Goal: Browse casually

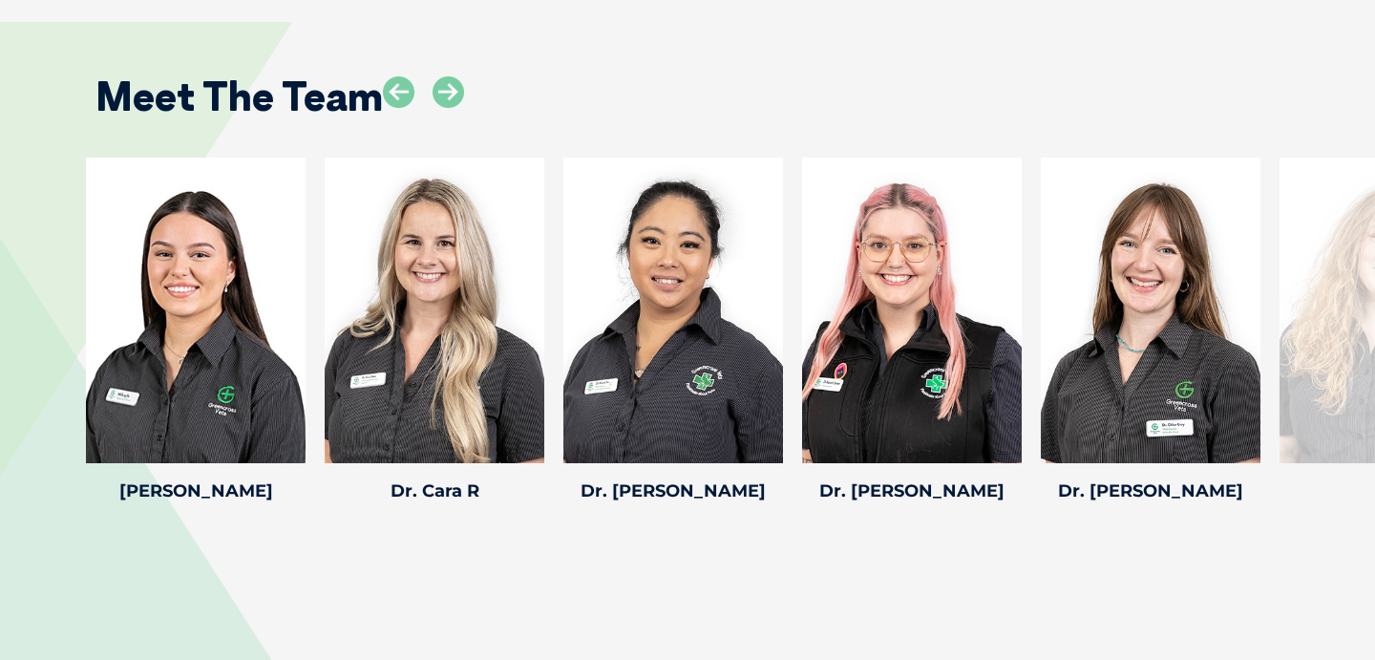
scroll to position [2617, 0]
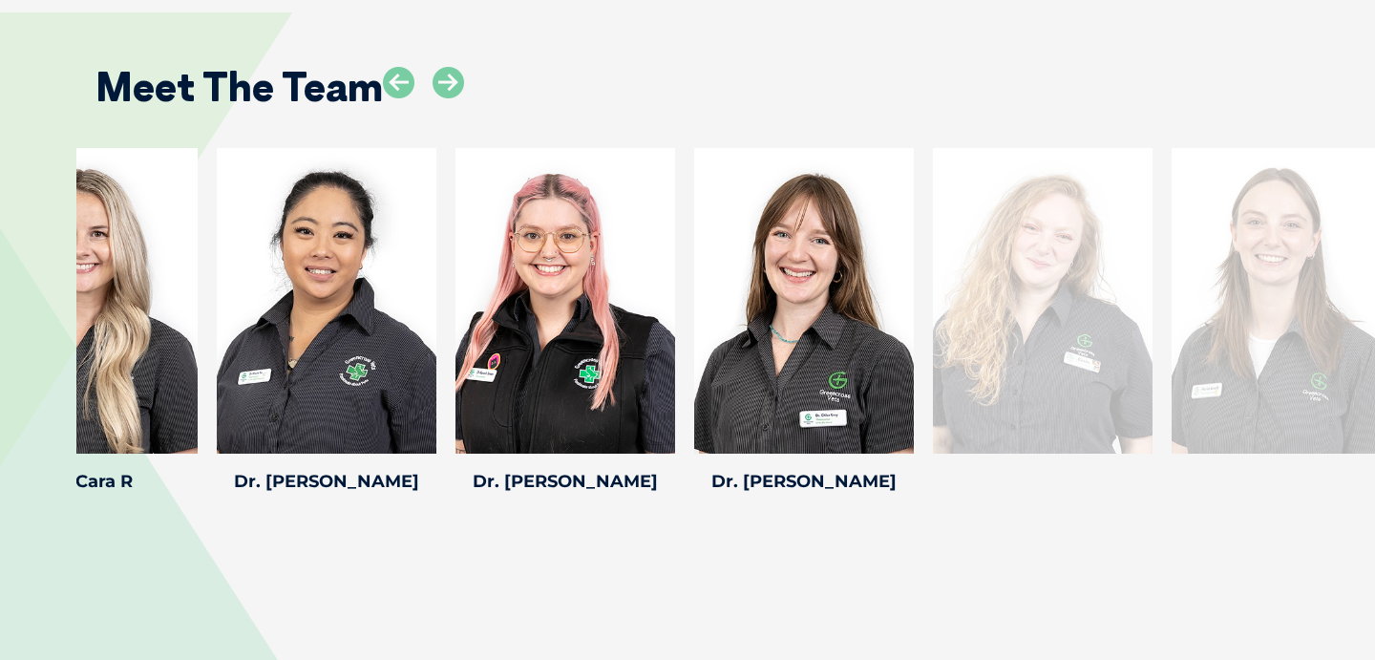
drag, startPoint x: 1290, startPoint y: 323, endPoint x: 931, endPoint y: 315, distance: 359.1
click at [933, 315] on div at bounding box center [1043, 301] width 220 height 306
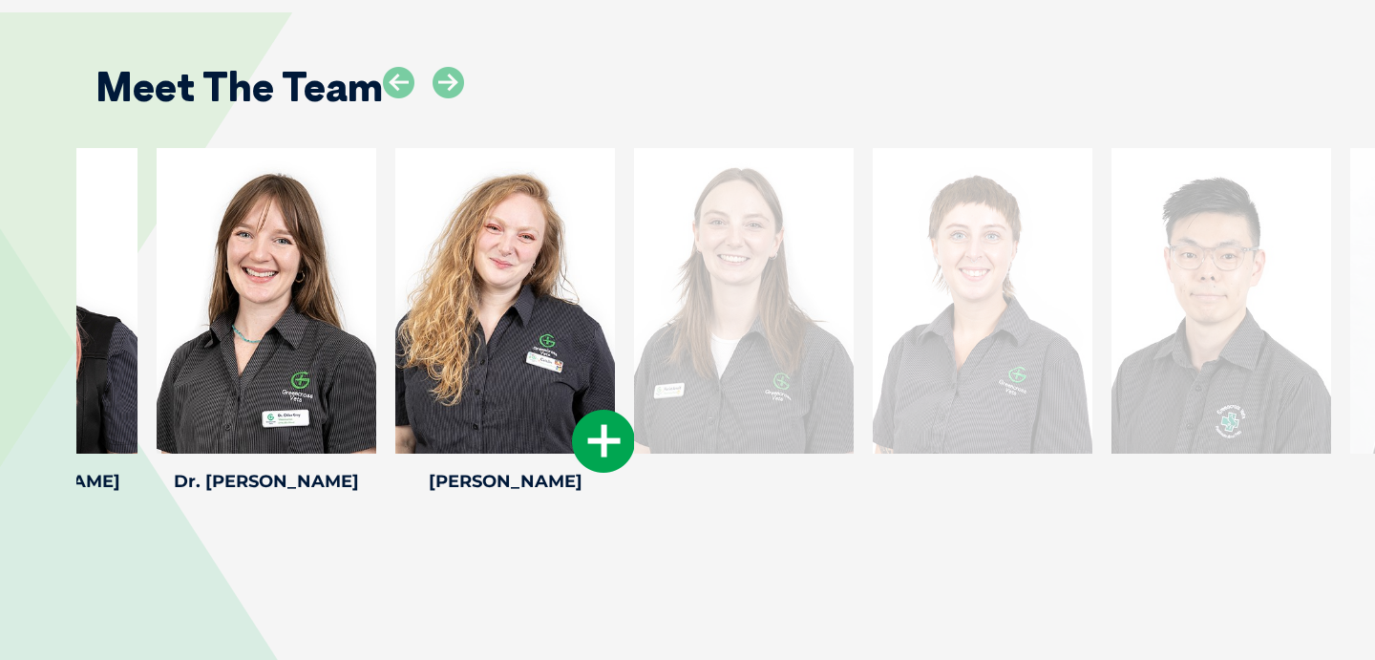
drag, startPoint x: 1210, startPoint y: 353, endPoint x: 564, endPoint y: 340, distance: 645.6
click at [564, 340] on div at bounding box center [505, 301] width 220 height 306
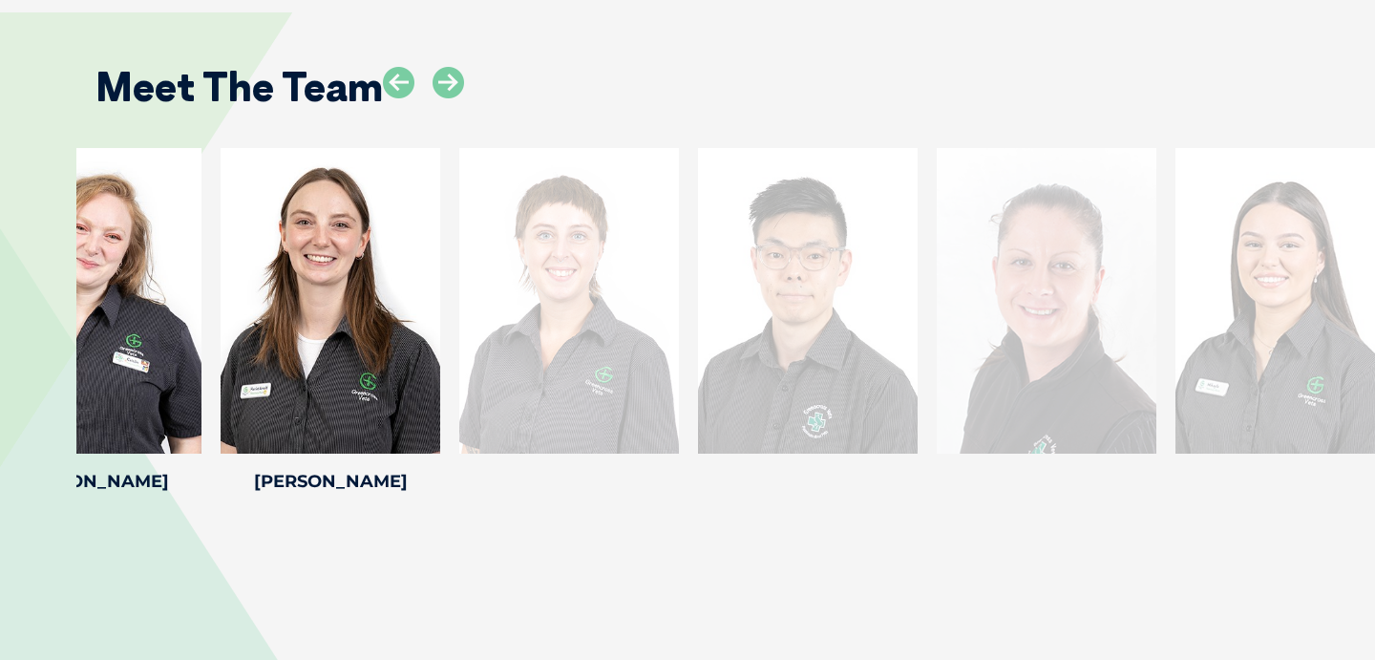
drag, startPoint x: 1336, startPoint y: 317, endPoint x: 516, endPoint y: 308, distance: 820.2
click at [516, 308] on div at bounding box center [569, 301] width 220 height 306
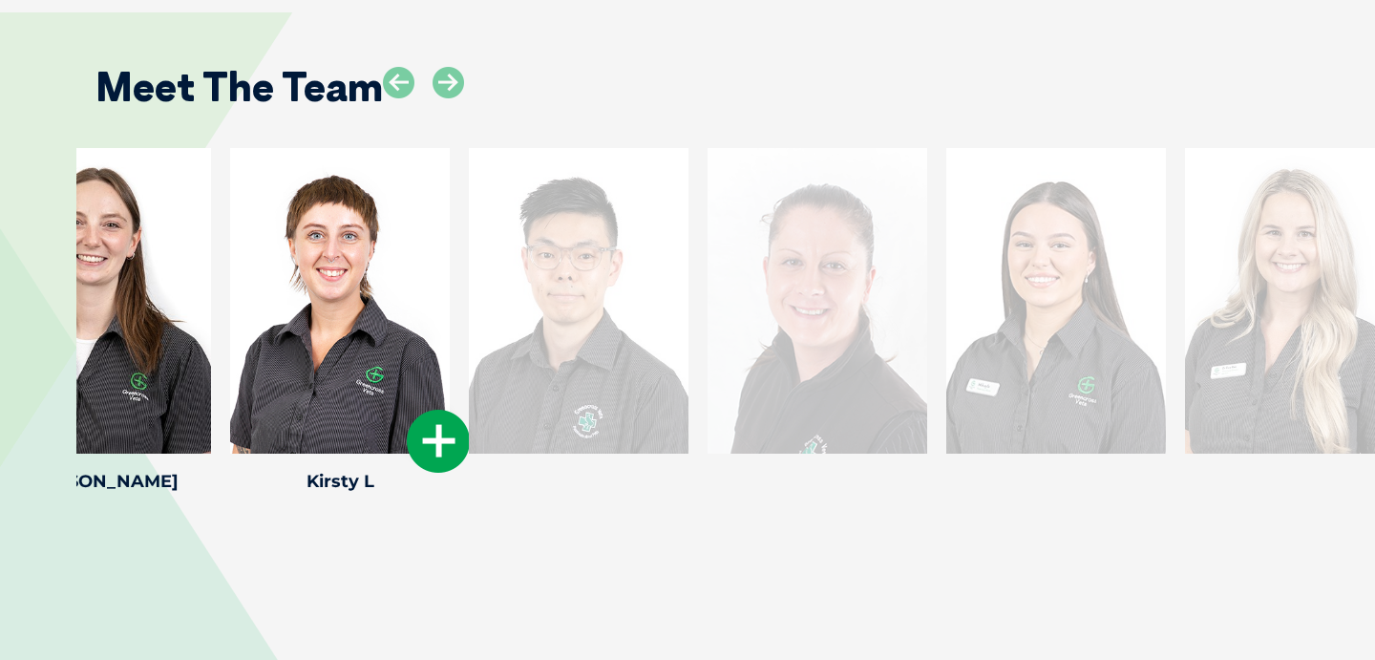
drag, startPoint x: 1239, startPoint y: 330, endPoint x: 411, endPoint y: 319, distance: 828.8
click at [411, 319] on div at bounding box center [340, 301] width 220 height 306
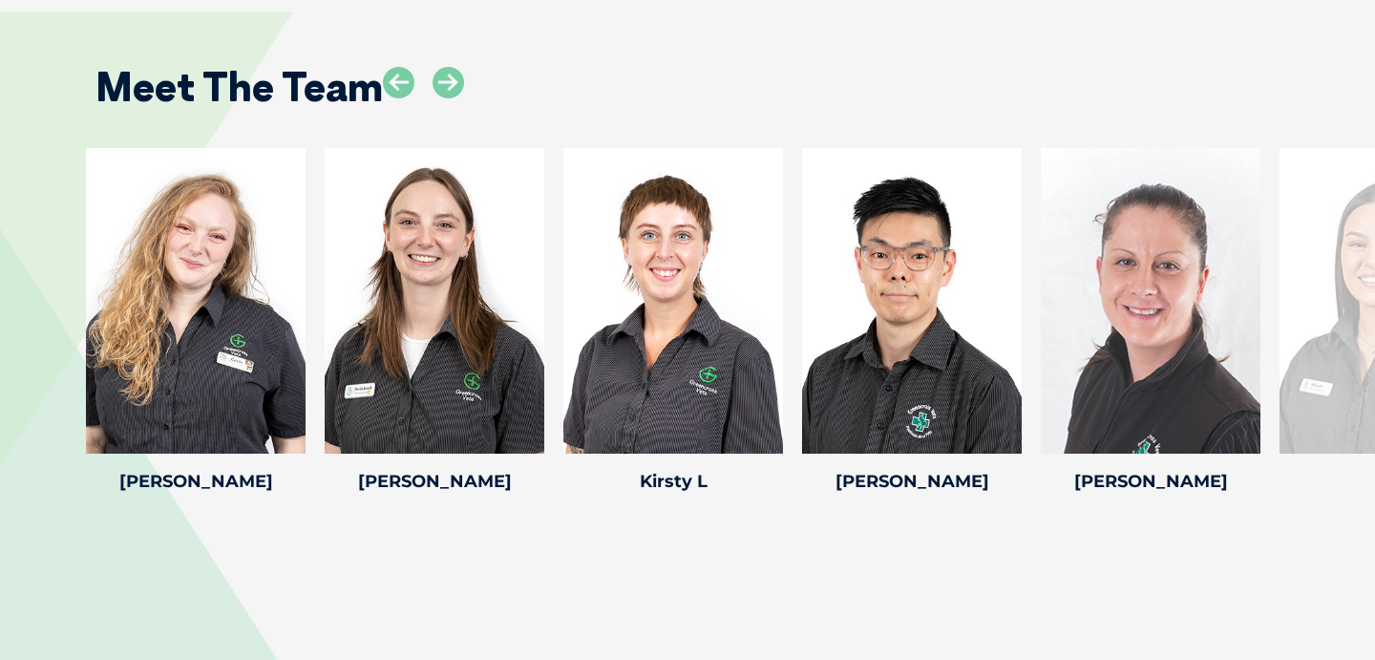
drag, startPoint x: 1138, startPoint y: 282, endPoint x: 70, endPoint y: 237, distance: 1069.4
click at [70, 237] on div "[PERSON_NAME] [PERSON_NAME] Veterinary [PERSON_NAME] recently completed the Cer…" at bounding box center [687, 323] width 1375 height 351
click at [1327, 319] on div at bounding box center [1389, 301] width 220 height 306
click at [1326, 319] on div at bounding box center [1389, 301] width 220 height 306
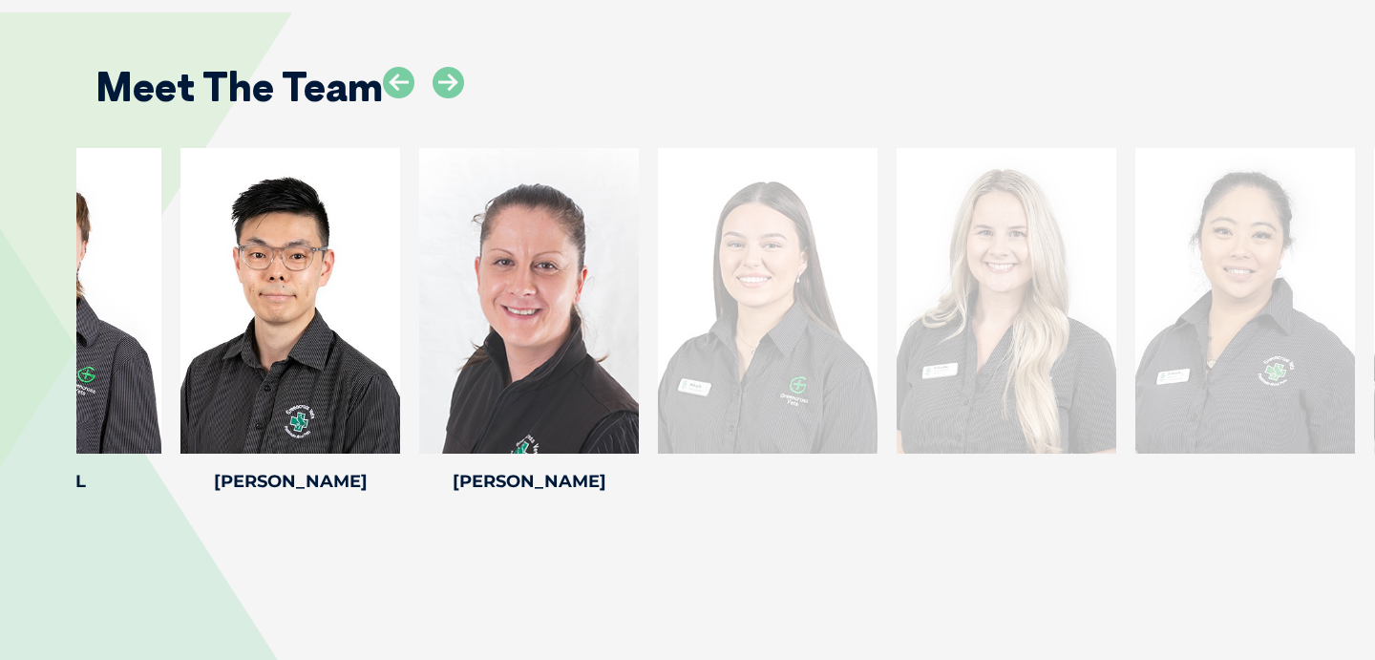
drag, startPoint x: 1326, startPoint y: 319, endPoint x: 687, endPoint y: 284, distance: 639.7
click at [689, 284] on div at bounding box center [768, 301] width 220 height 306
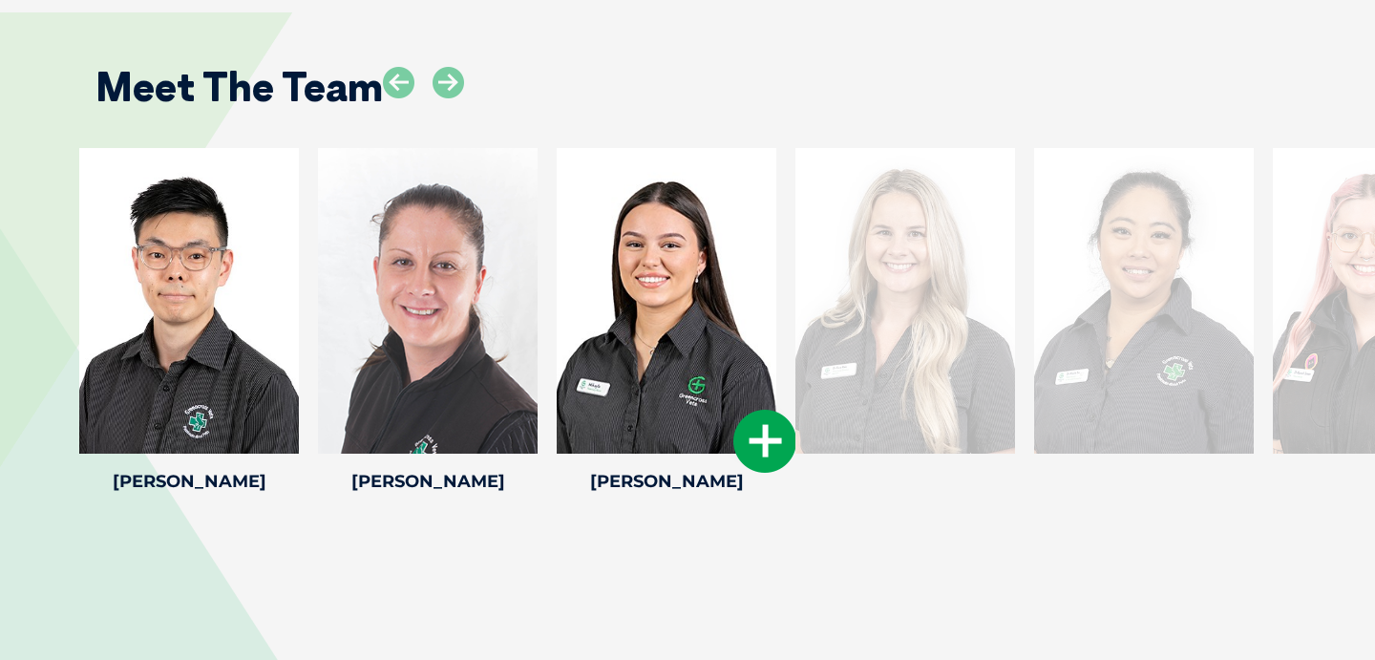
drag, startPoint x: 1181, startPoint y: 335, endPoint x: 697, endPoint y: 319, distance: 484.4
click at [697, 319] on div at bounding box center [667, 301] width 220 height 306
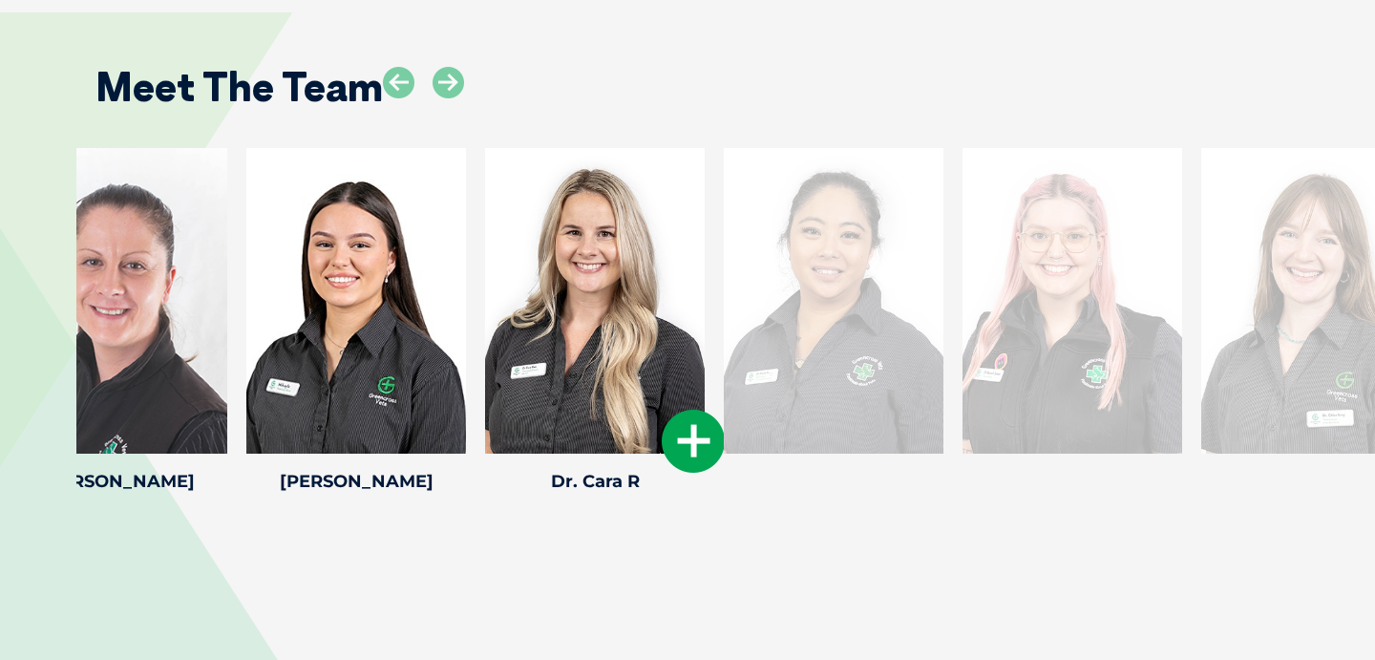
drag, startPoint x: 1143, startPoint y: 333, endPoint x: 587, endPoint y: 315, distance: 556.0
click at [587, 315] on div at bounding box center [595, 301] width 220 height 306
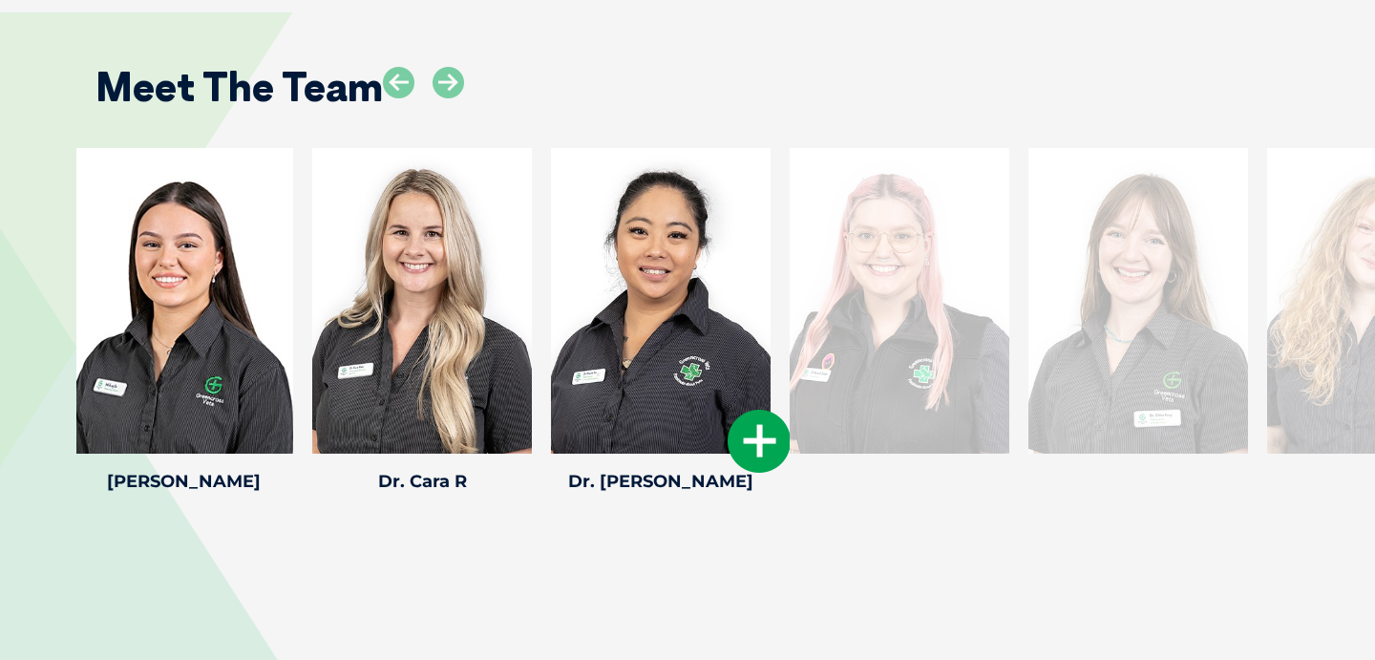
drag, startPoint x: 1192, startPoint y: 355, endPoint x: 699, endPoint y: 352, distance: 492.7
click at [699, 352] on div at bounding box center [661, 301] width 220 height 306
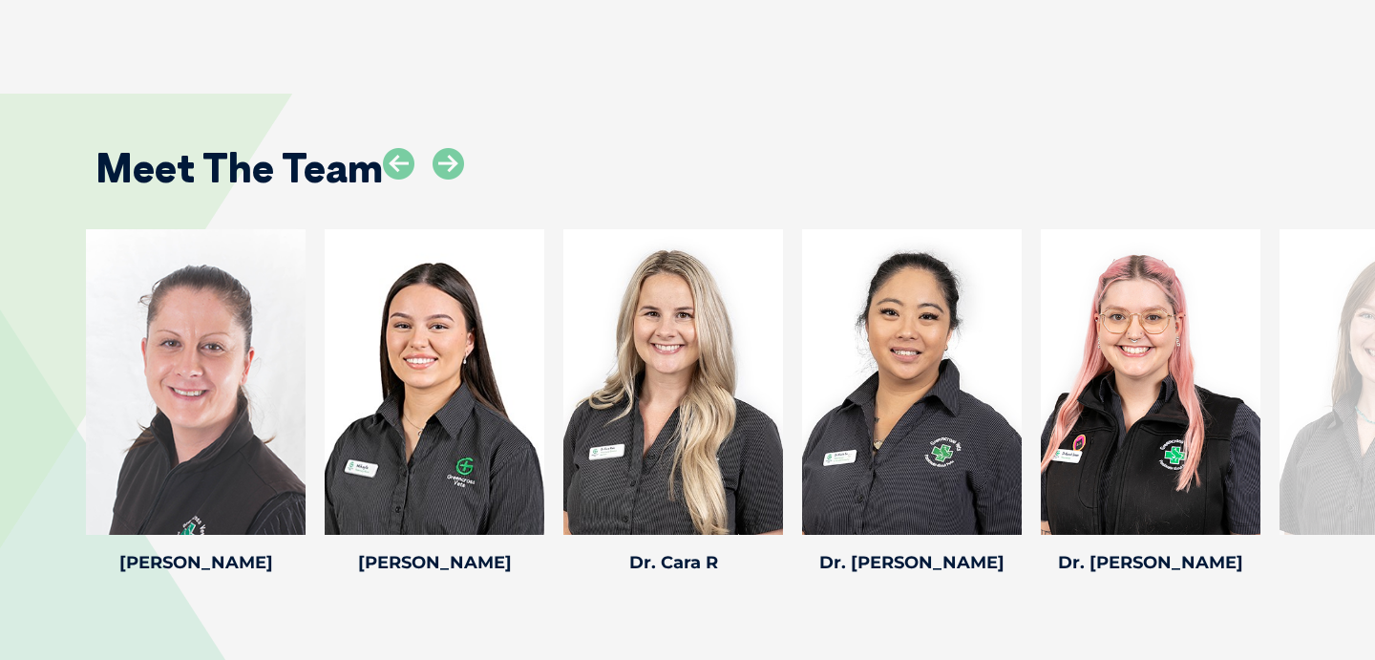
scroll to position [2535, 0]
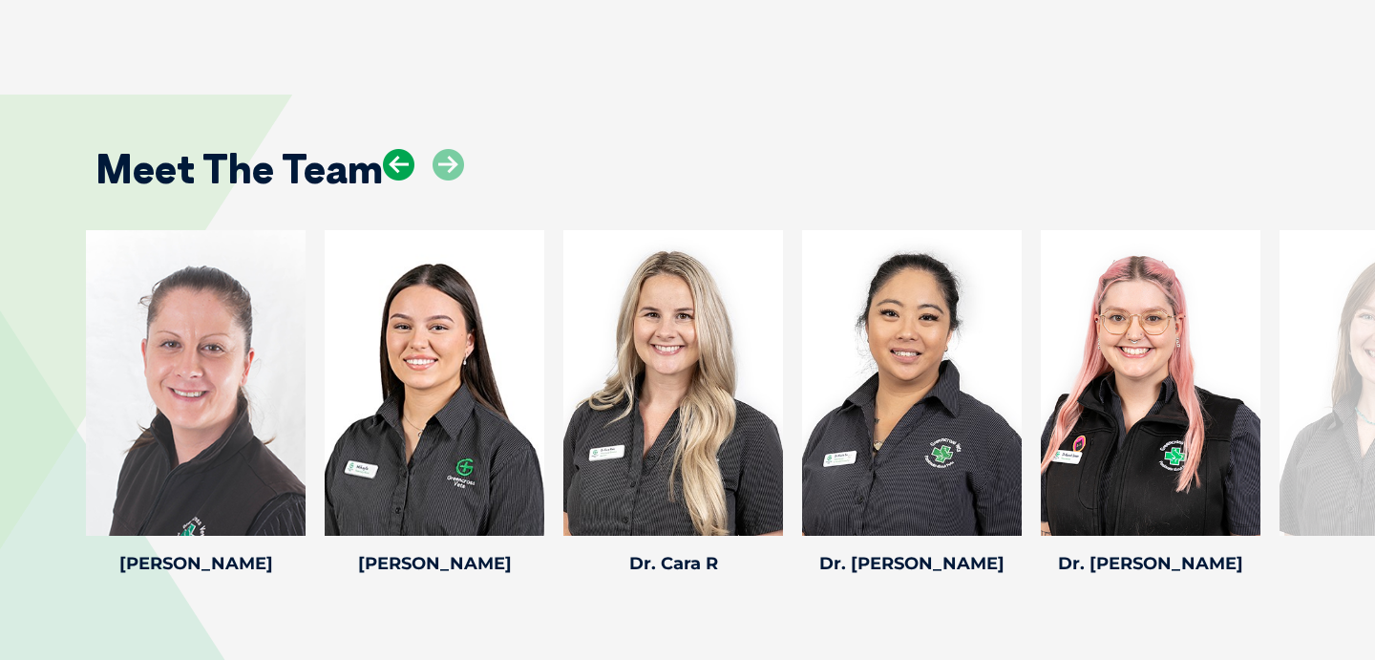
click at [406, 161] on icon at bounding box center [399, 165] width 32 height 32
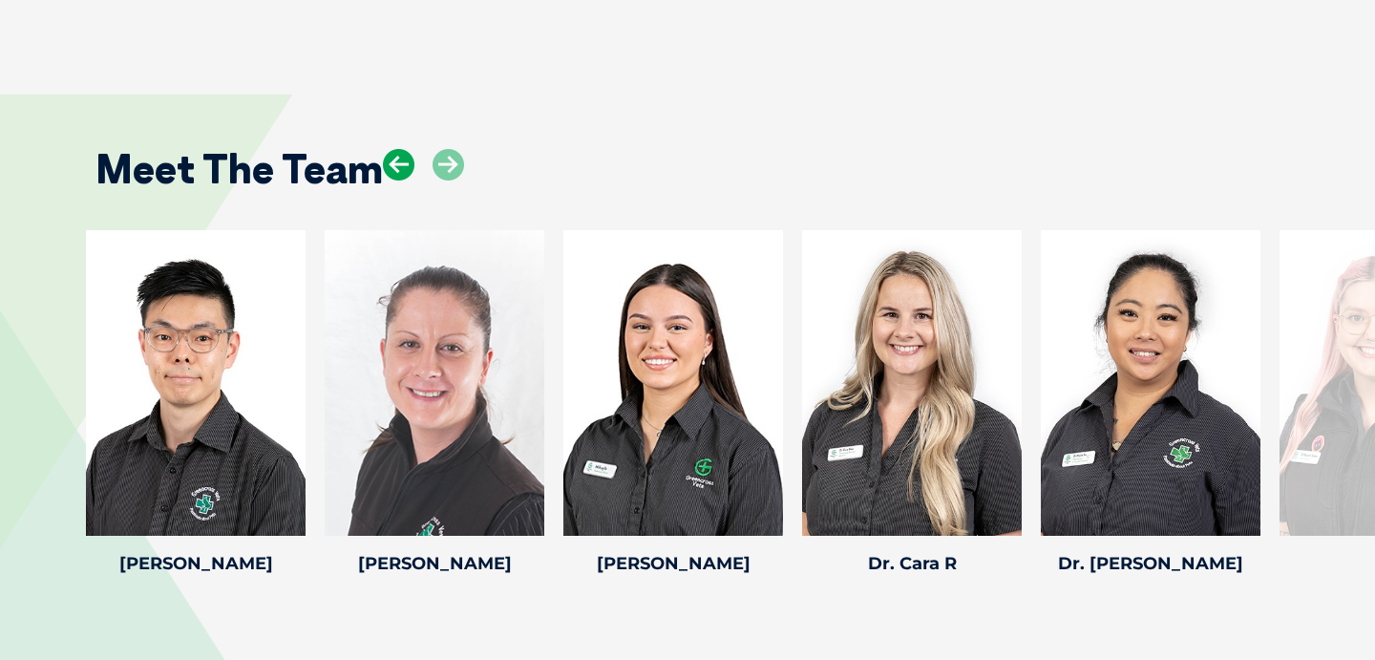
click at [406, 162] on icon at bounding box center [399, 165] width 32 height 32
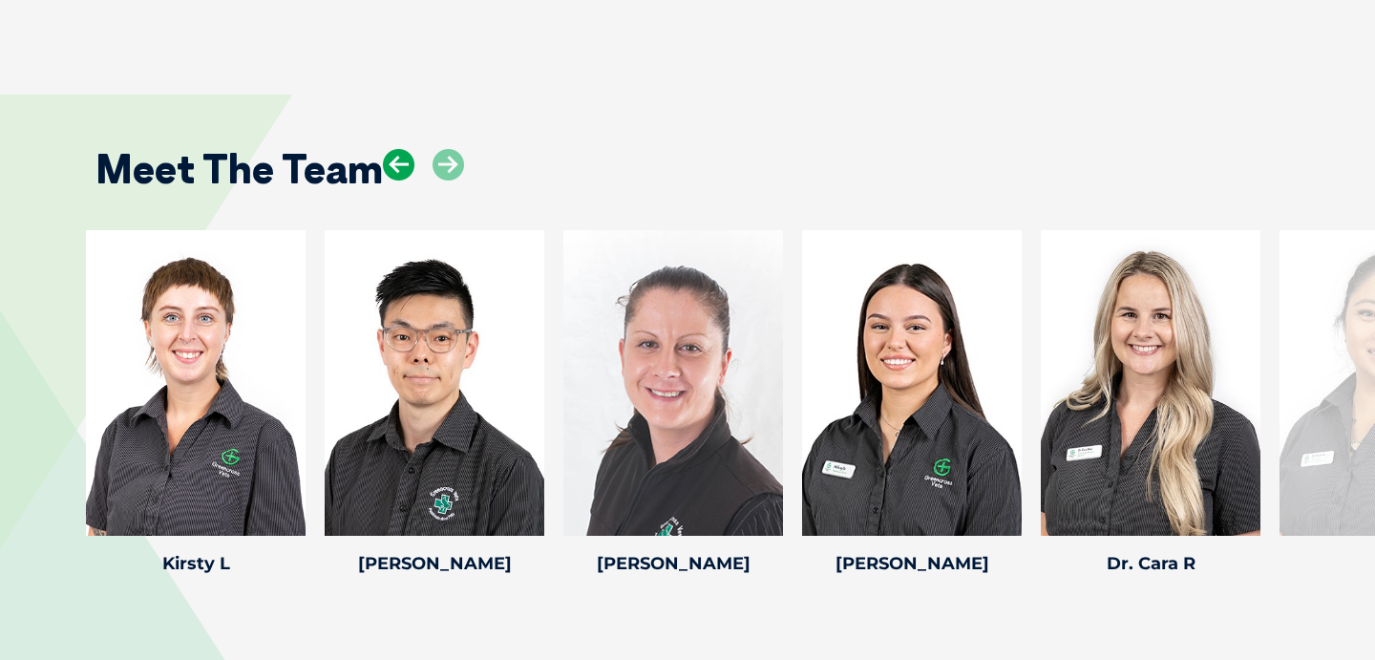
click at [406, 164] on icon at bounding box center [399, 165] width 32 height 32
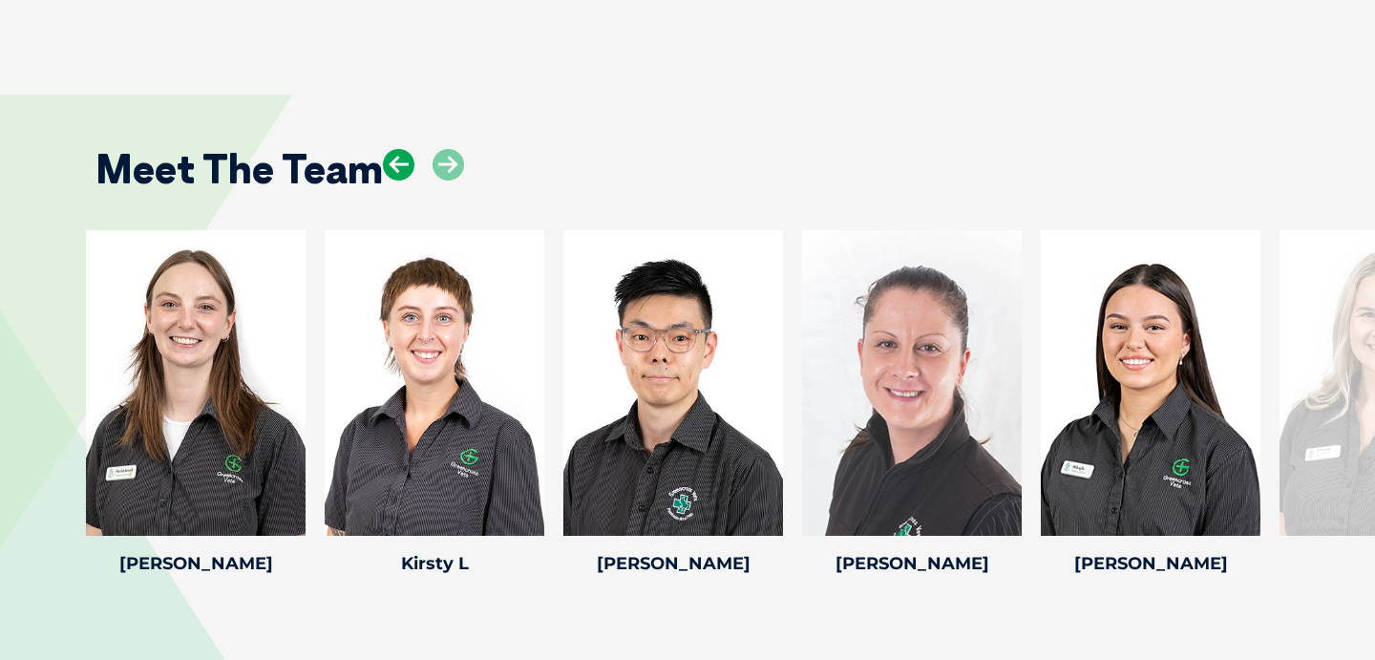
click at [406, 165] on icon at bounding box center [399, 165] width 32 height 32
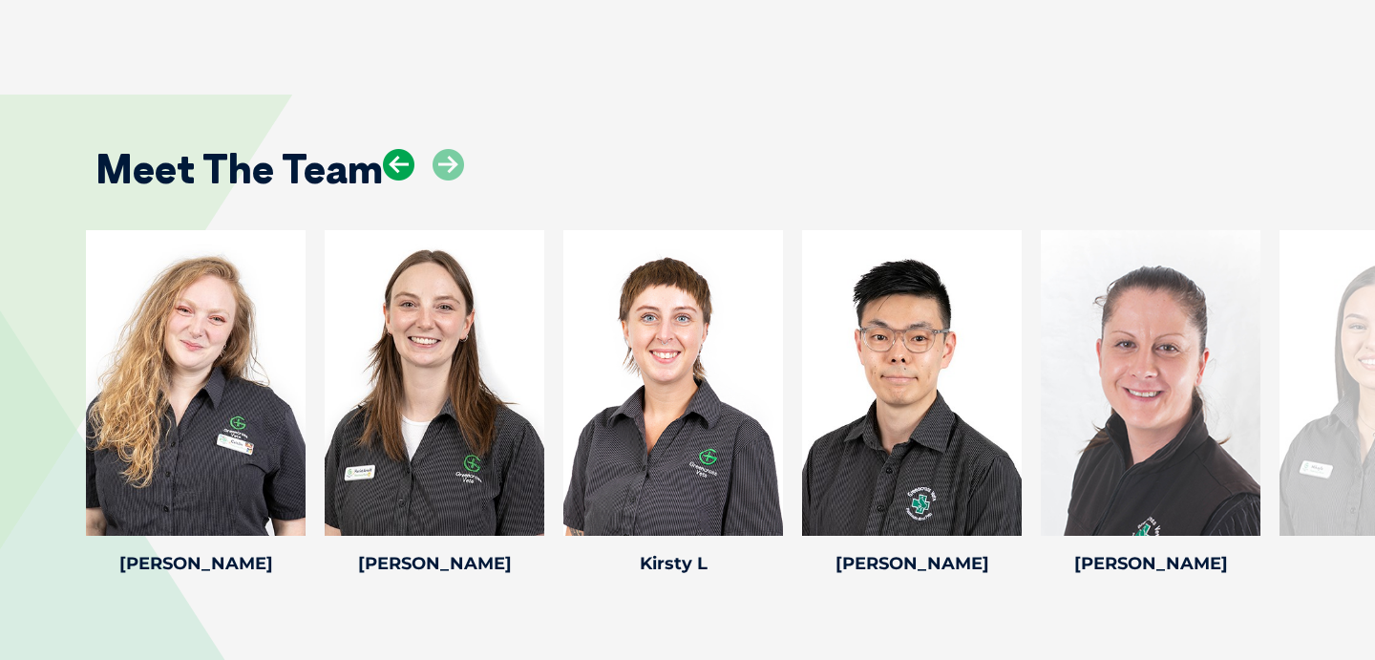
click at [406, 166] on icon at bounding box center [399, 165] width 32 height 32
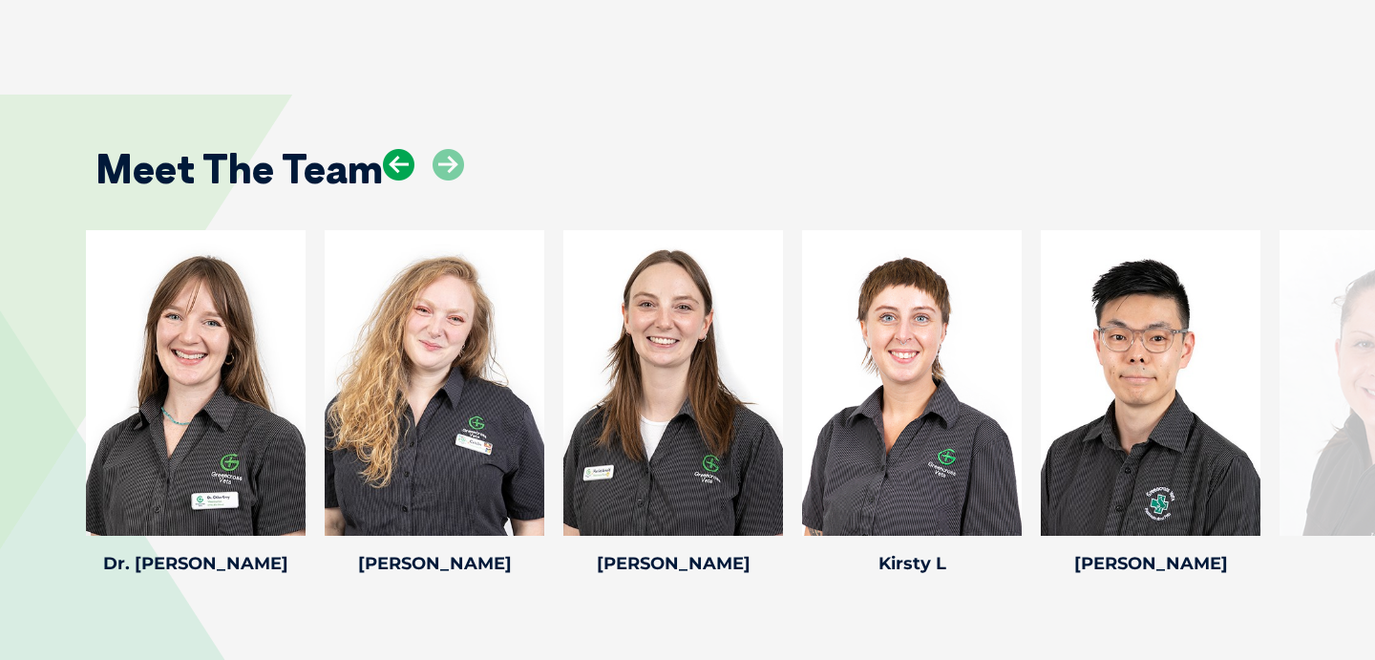
click at [406, 167] on icon at bounding box center [399, 165] width 32 height 32
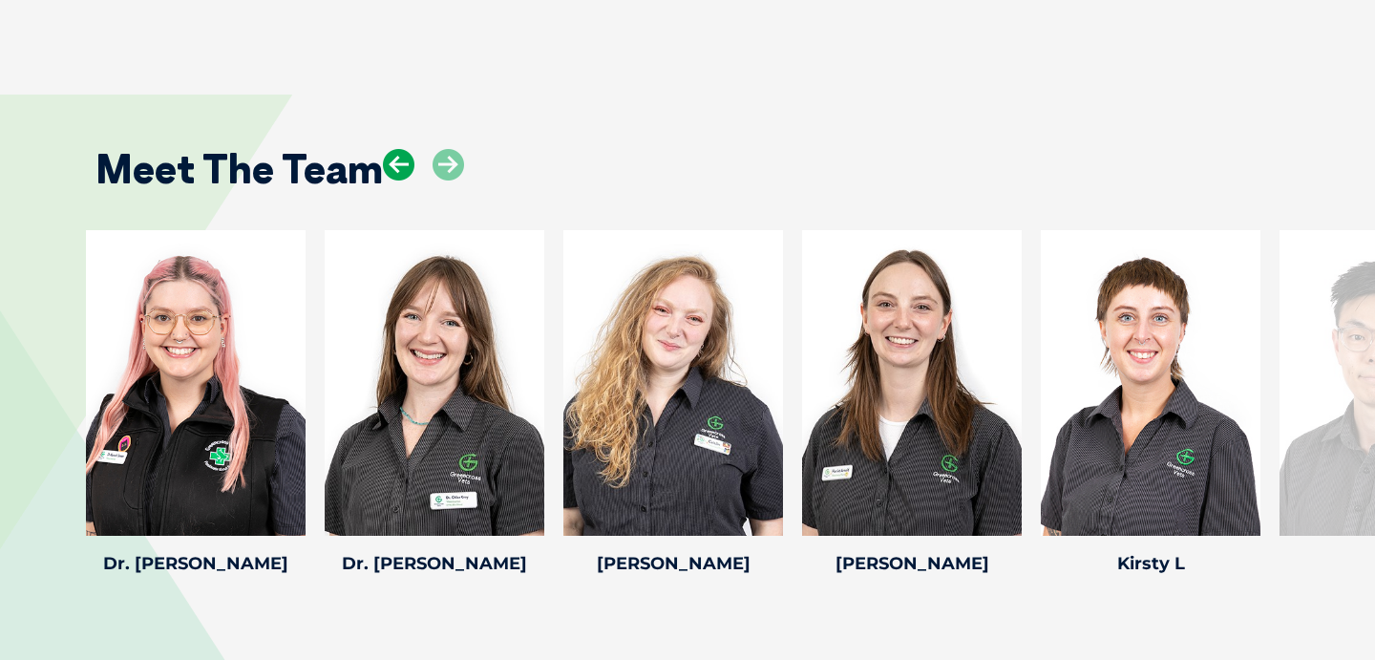
click at [394, 157] on icon at bounding box center [399, 165] width 32 height 32
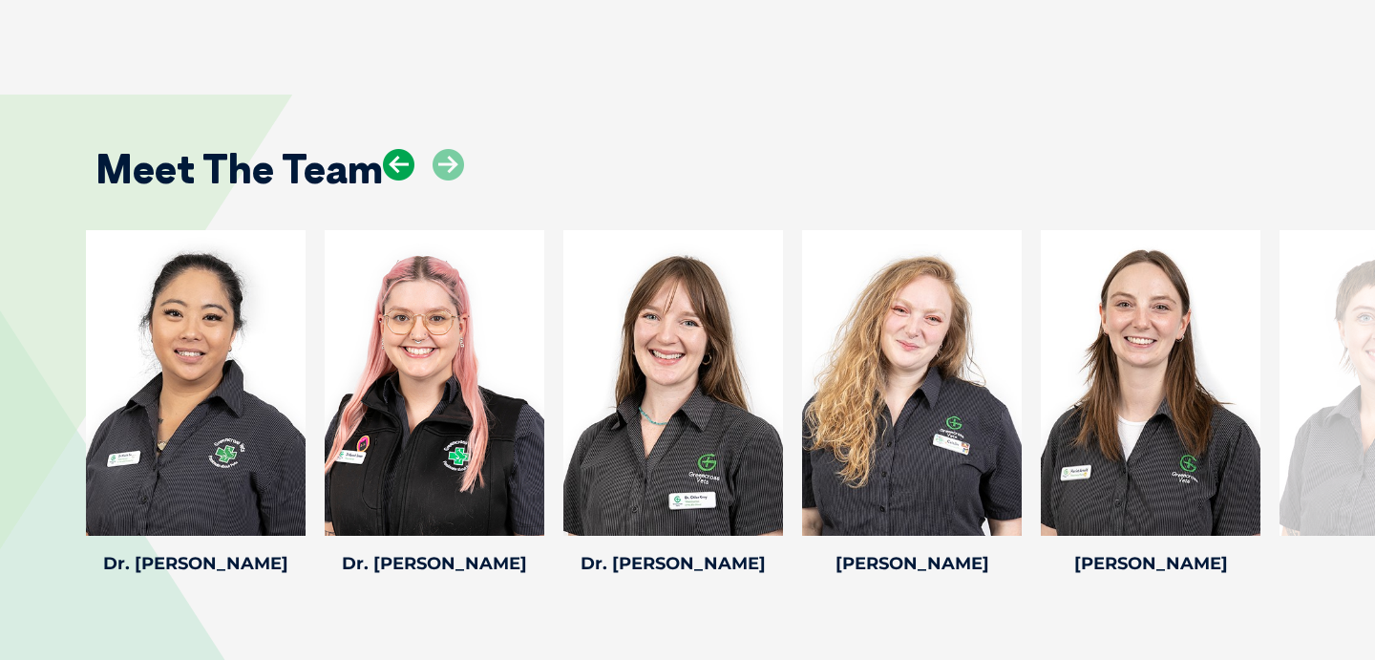
click at [394, 157] on icon at bounding box center [399, 165] width 32 height 32
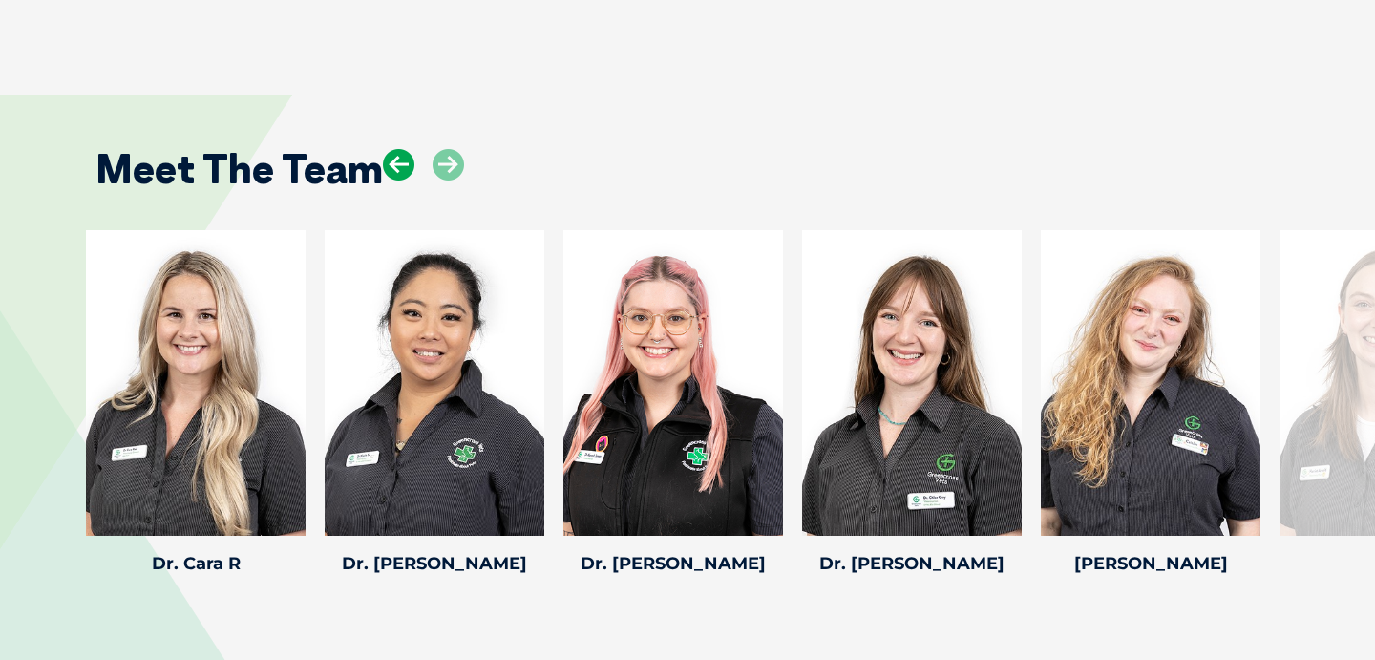
click at [394, 157] on icon at bounding box center [399, 165] width 32 height 32
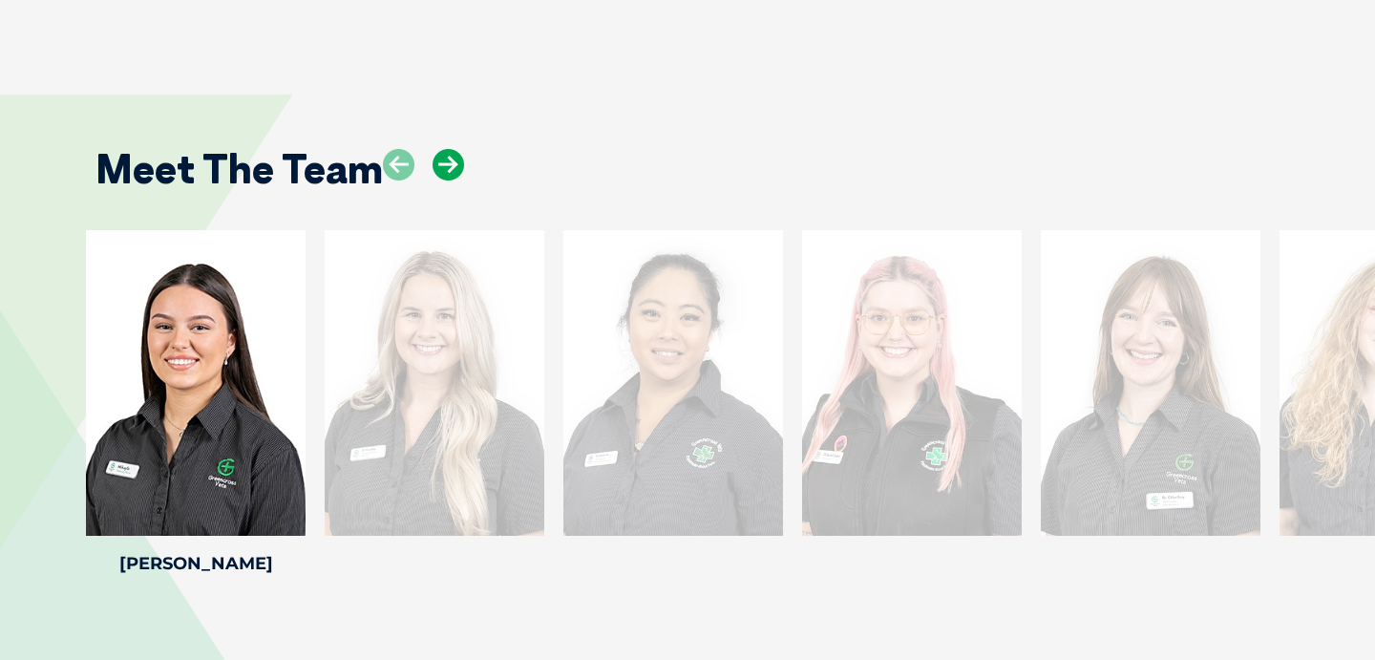
click at [440, 162] on icon at bounding box center [449, 165] width 32 height 32
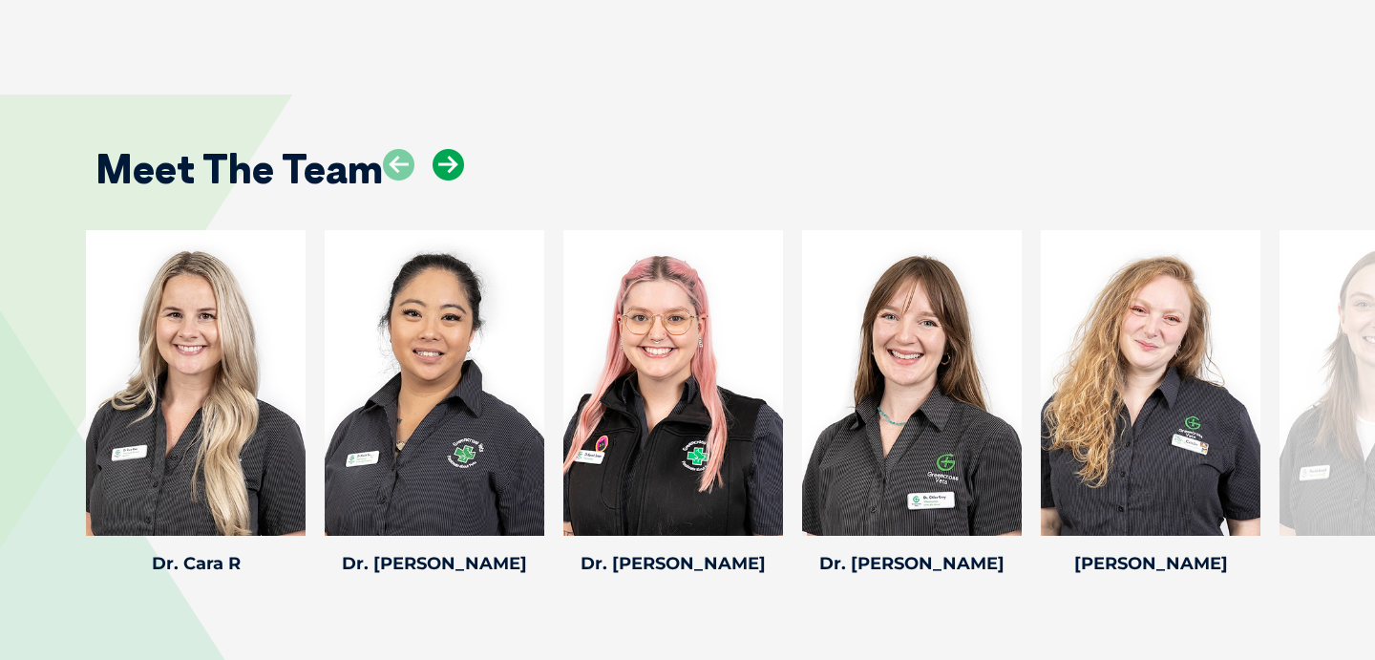
click at [440, 161] on icon at bounding box center [449, 165] width 32 height 32
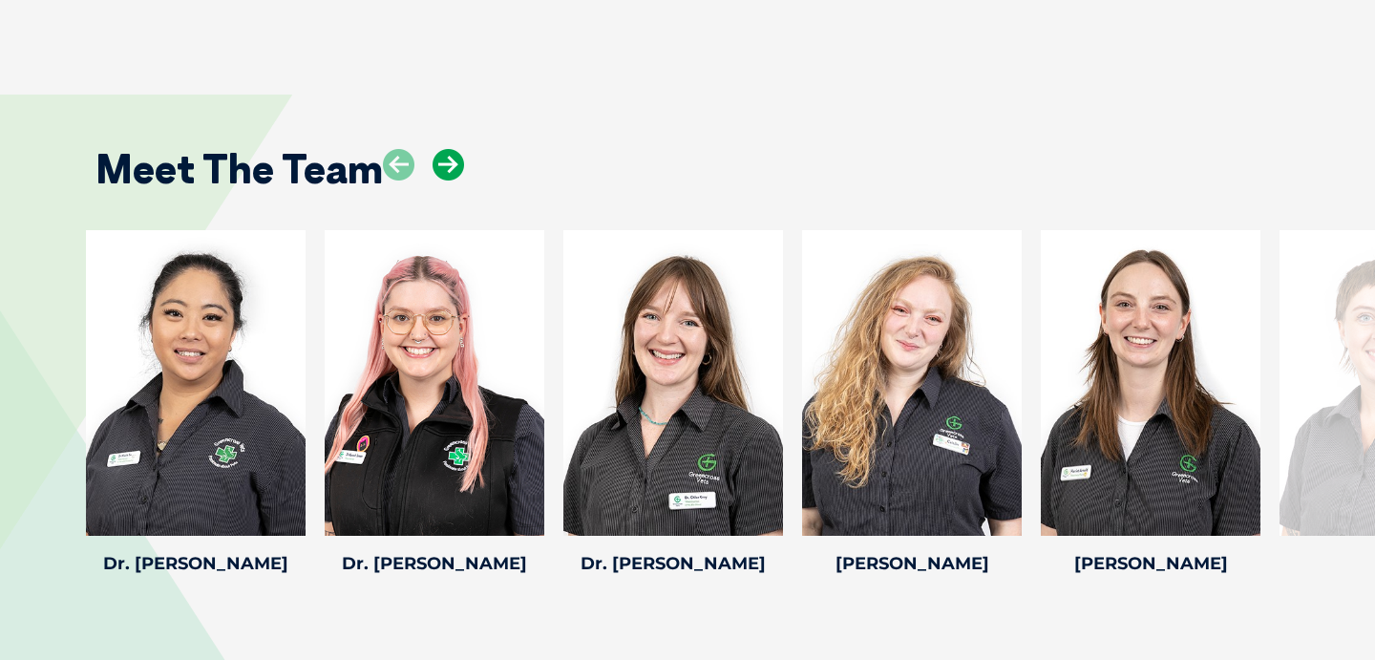
click at [439, 161] on icon at bounding box center [449, 165] width 32 height 32
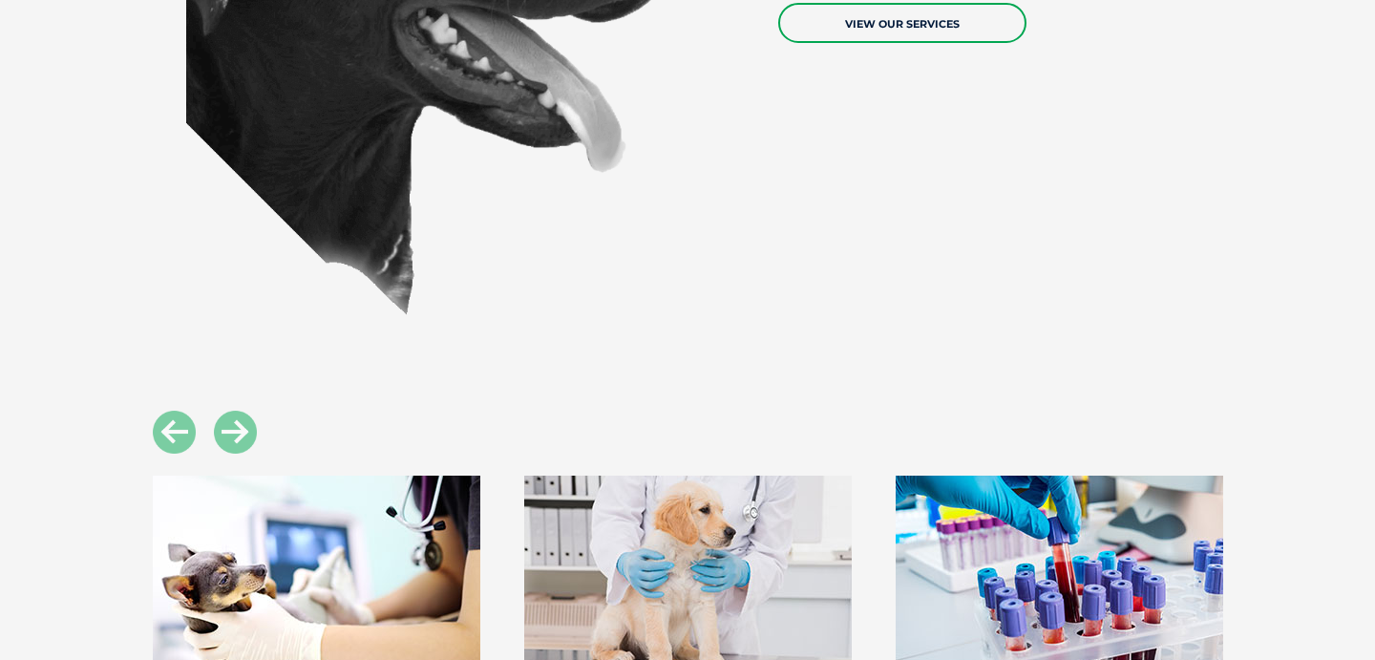
scroll to position [1251, 0]
